Goal: Information Seeking & Learning: Learn about a topic

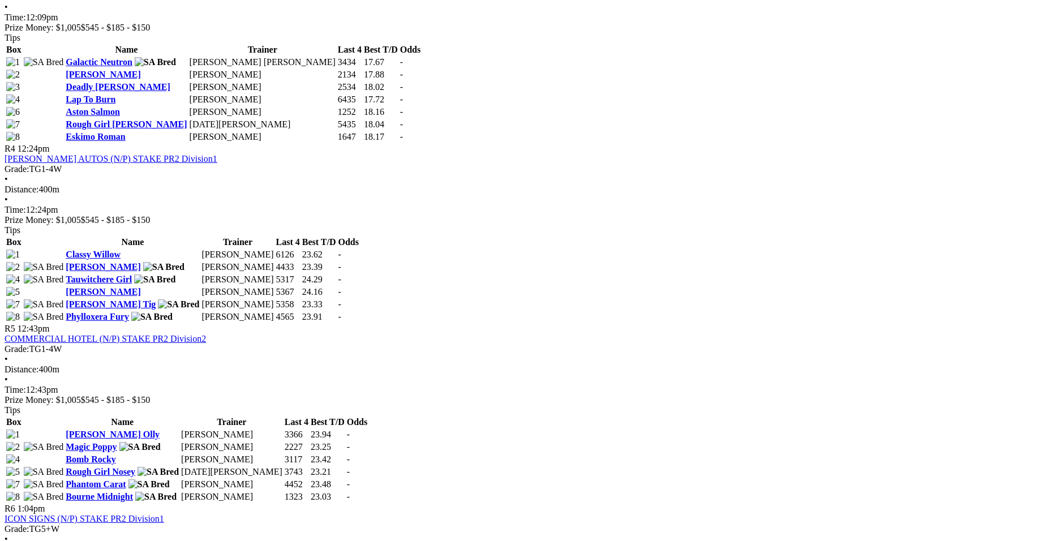
scroll to position [1046, 0]
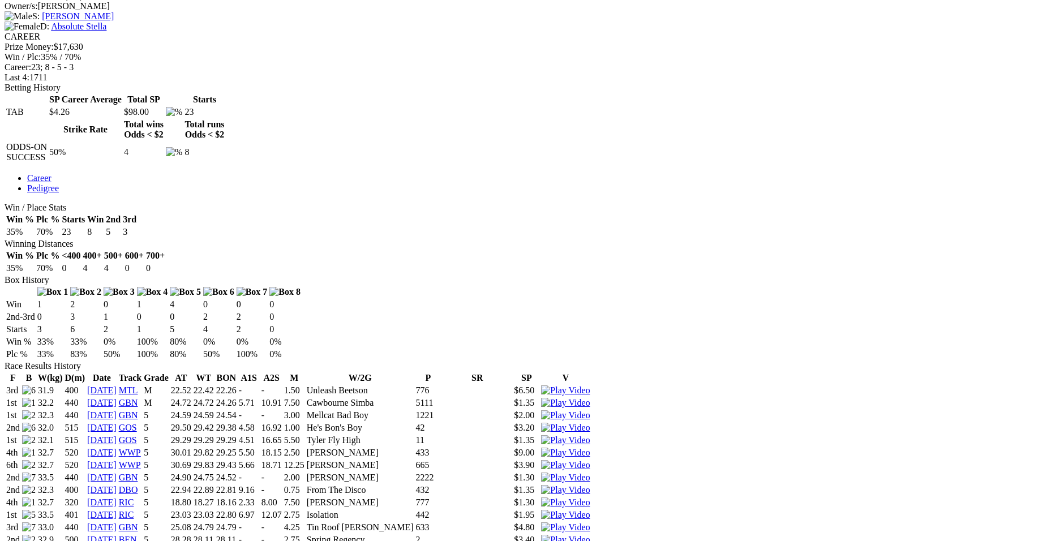
scroll to position [481, 0]
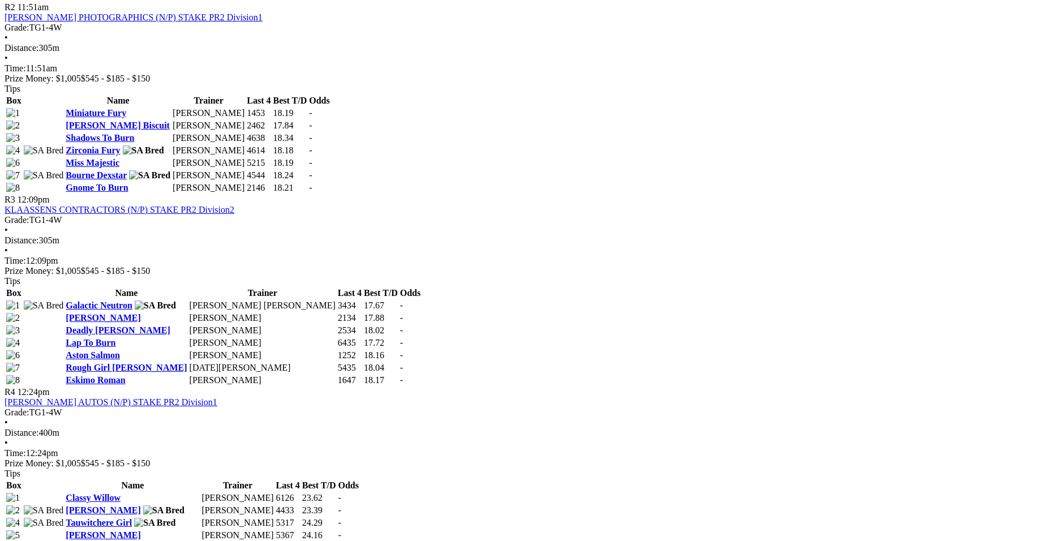
scroll to position [697, 0]
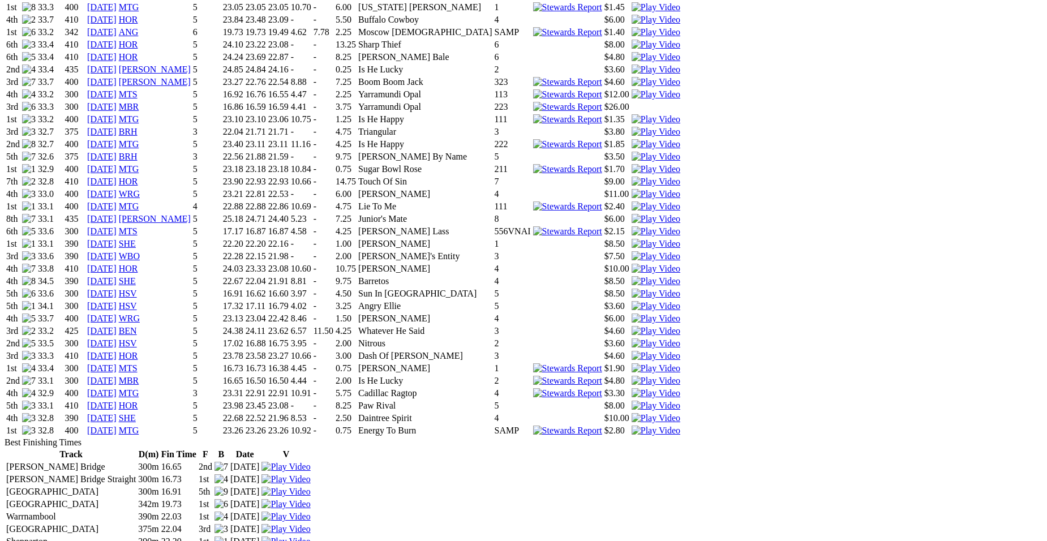
scroll to position [1144, 0]
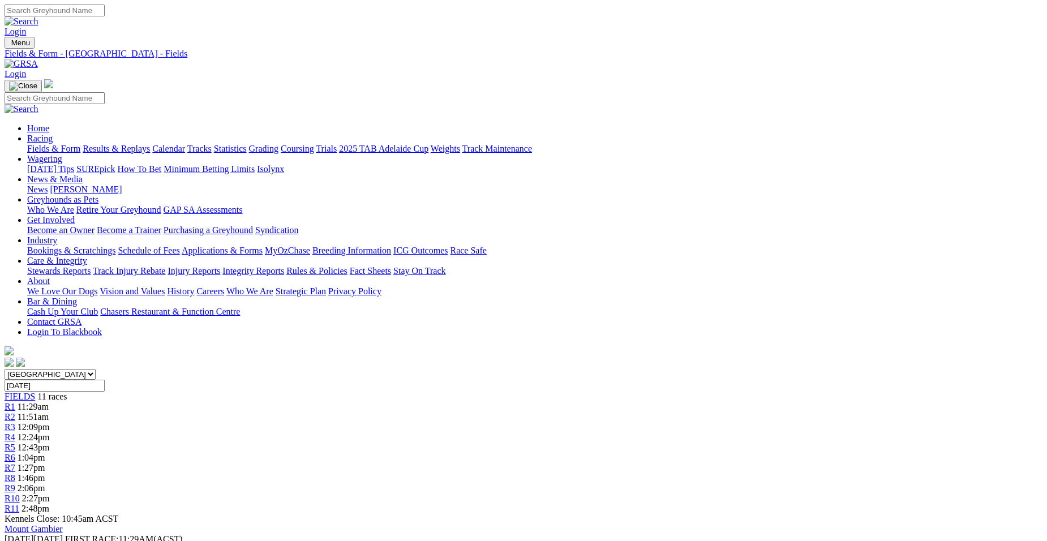
drag, startPoint x: 1055, startPoint y: 395, endPoint x: 1000, endPoint y: 179, distance: 223.0
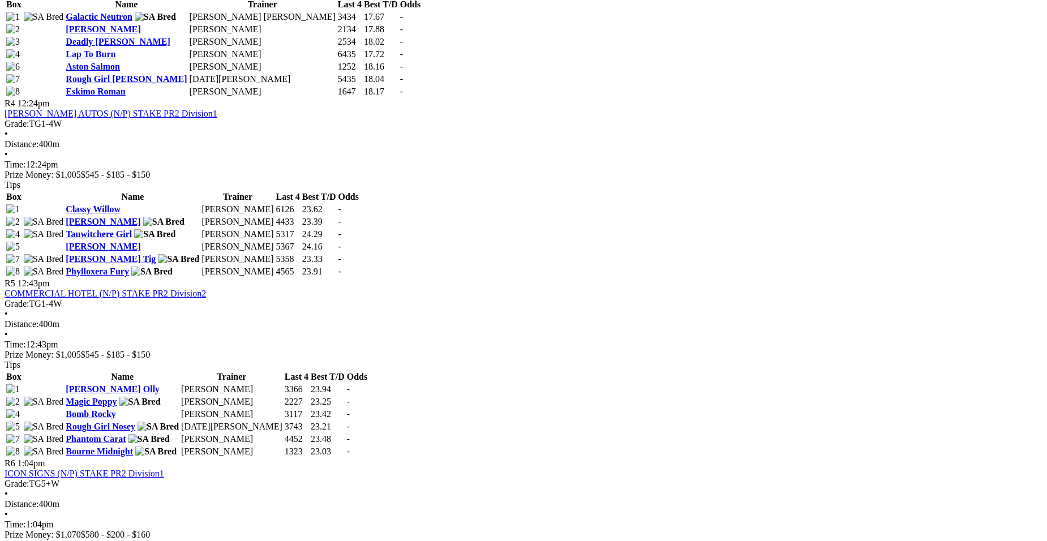
scroll to position [1091, 0]
